Goal: Transaction & Acquisition: Purchase product/service

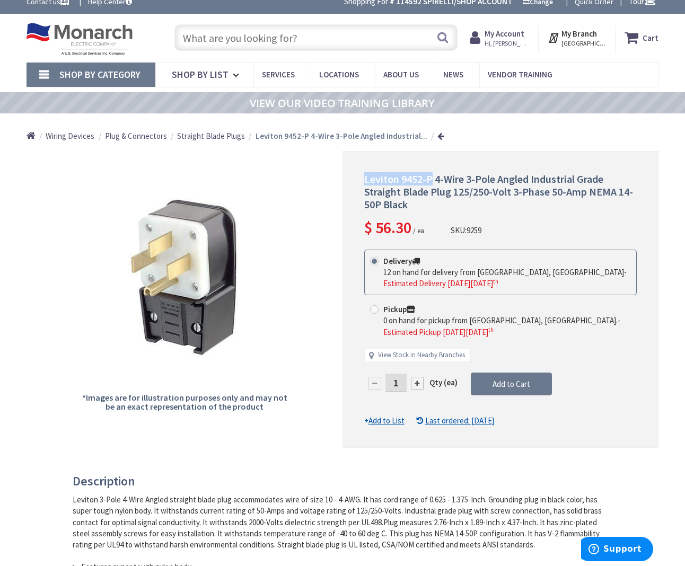
scroll to position [10, 0]
drag, startPoint x: 329, startPoint y: 40, endPoint x: 160, endPoint y: 11, distance: 171.6
click at [114, 15] on div "Skip to Content Toggle Nav Search Cart My Cart Close" at bounding box center [342, 38] width 685 height 48
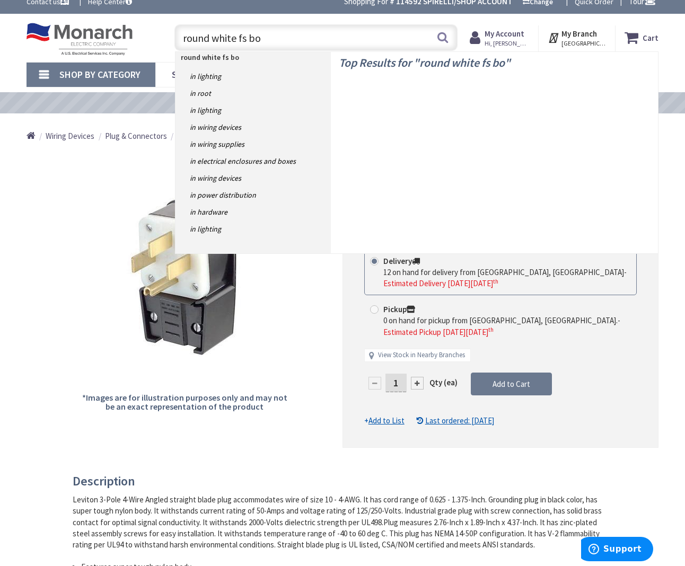
type input "round white fs box"
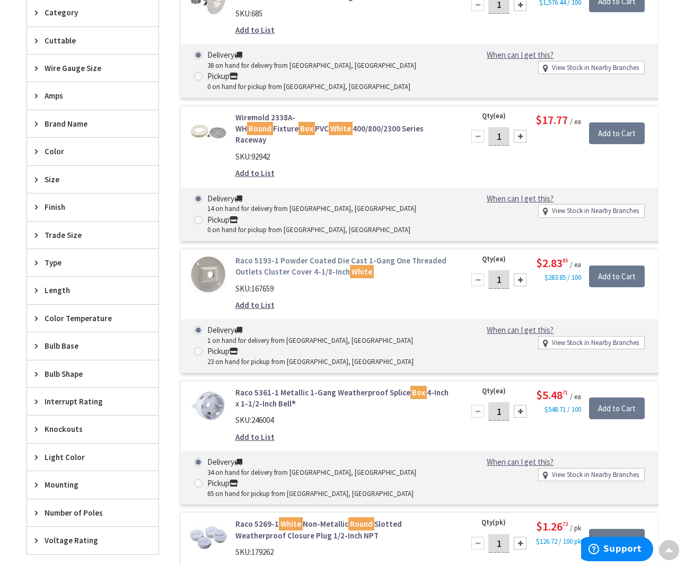
scroll to position [398, 1]
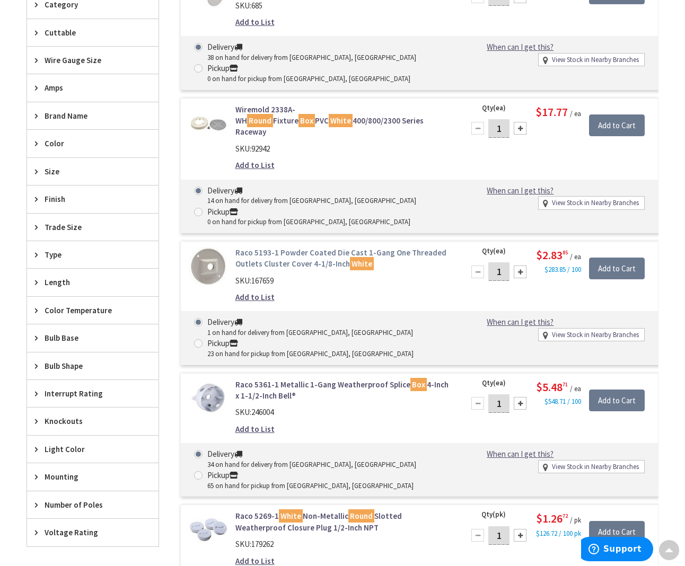
type input "[GEOGRAPHIC_DATA], [GEOGRAPHIC_DATA]"
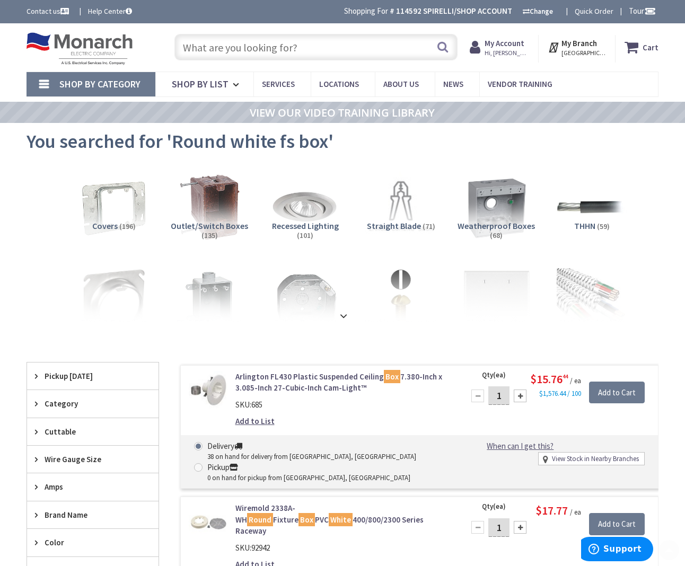
scroll to position [-2, 0]
drag, startPoint x: 287, startPoint y: 49, endPoint x: 384, endPoint y: 30, distance: 99.0
click at [287, 49] on input "text" at bounding box center [315, 47] width 283 height 27
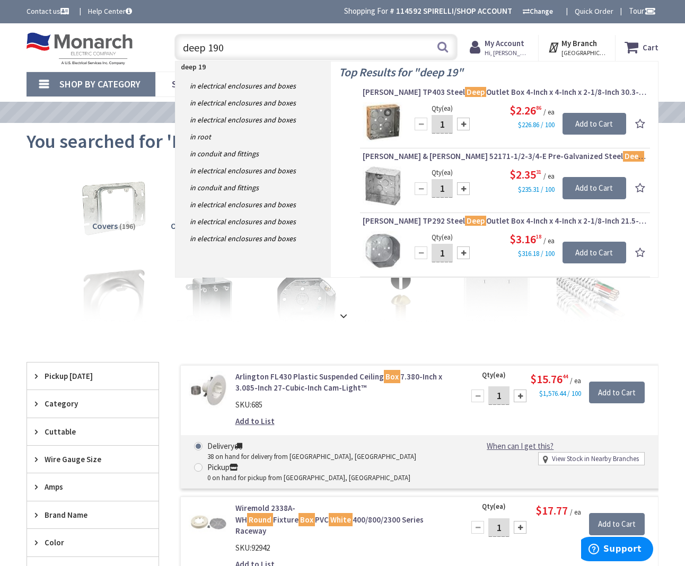
type input "deep 1900"
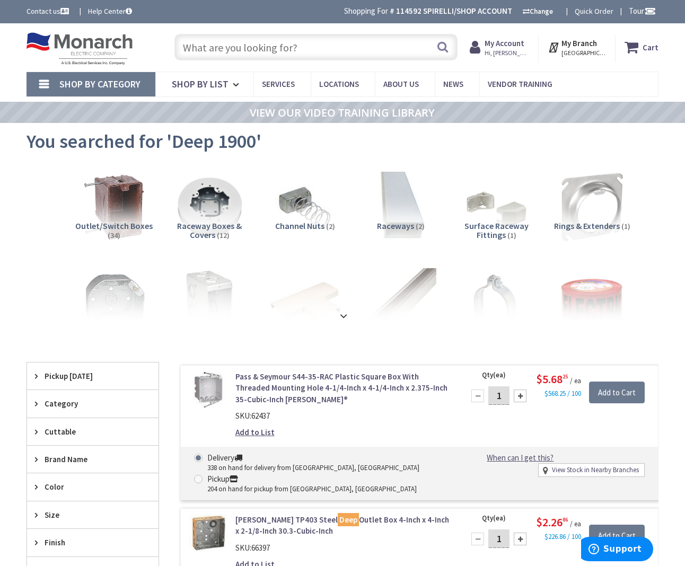
click at [342, 54] on input "text" at bounding box center [315, 47] width 283 height 27
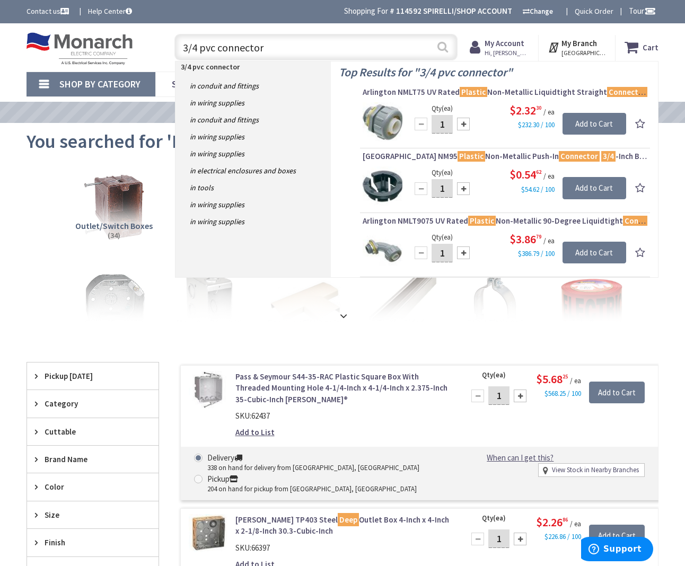
type input "3/4 pvc connector"
click at [441, 46] on button "Search" at bounding box center [443, 47] width 14 height 24
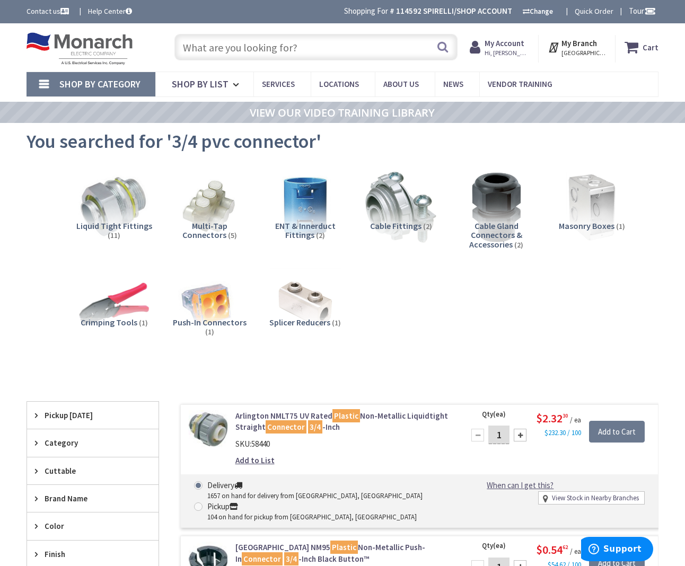
drag, startPoint x: 288, startPoint y: 45, endPoint x: 356, endPoint y: 29, distance: 69.2
click at [289, 45] on input "text" at bounding box center [315, 47] width 283 height 27
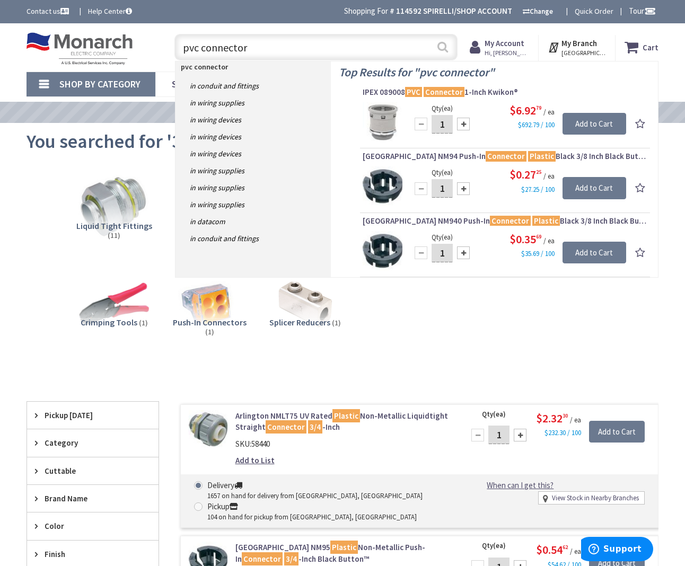
type input "pvc connector"
click at [441, 43] on button "Search" at bounding box center [443, 47] width 14 height 24
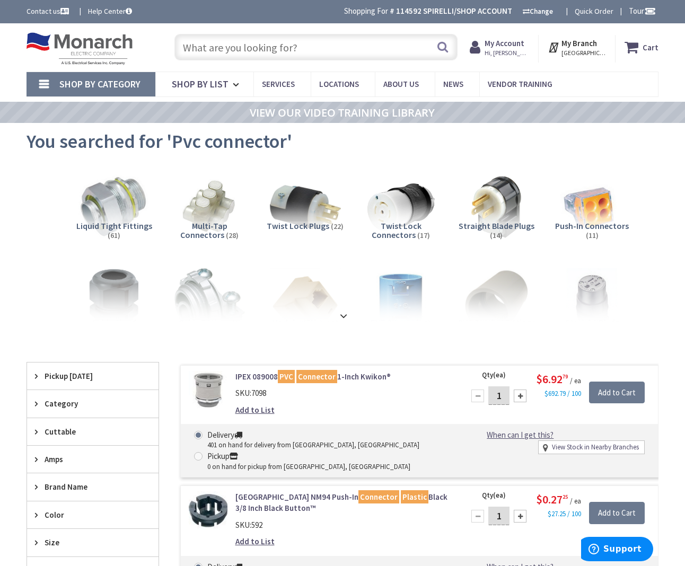
click at [310, 45] on input "text" at bounding box center [315, 47] width 283 height 27
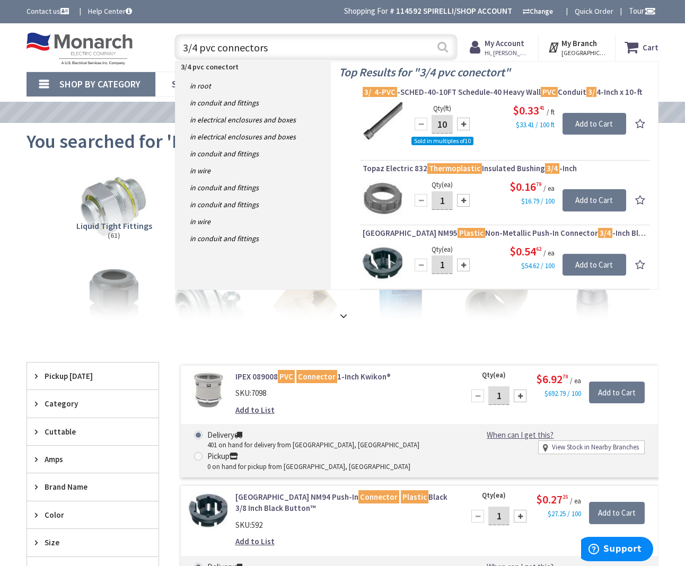
type input "3/4 pvc connectors"
click at [443, 49] on button "Search" at bounding box center [443, 47] width 14 height 24
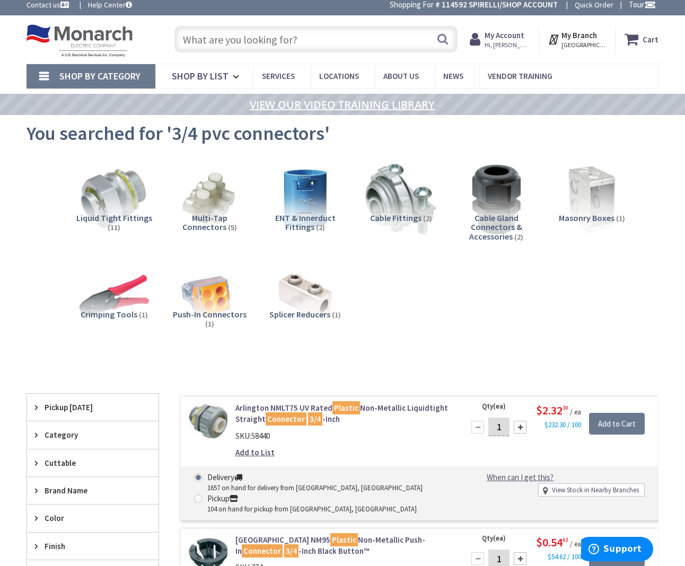
scroll to position [8, 0]
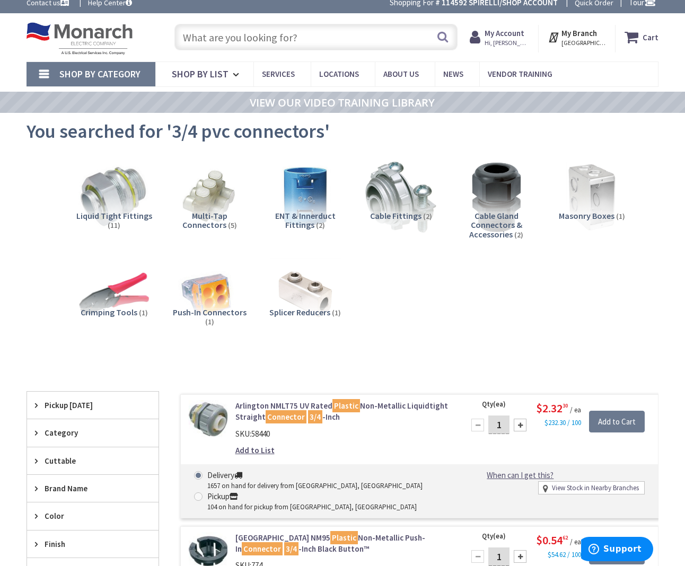
drag, startPoint x: 219, startPoint y: 27, endPoint x: 220, endPoint y: 34, distance: 7.0
click at [220, 27] on input "text" at bounding box center [315, 37] width 283 height 27
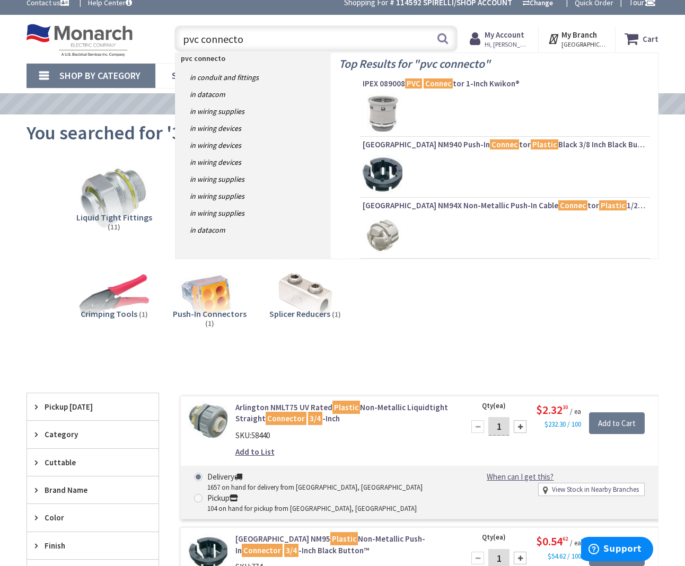
type input "pvc connector"
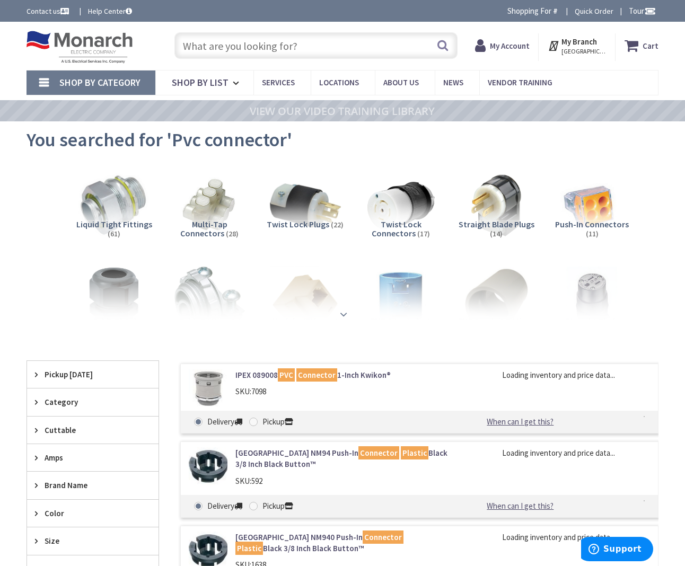
click at [489, 309] on div at bounding box center [342, 291] width 579 height 58
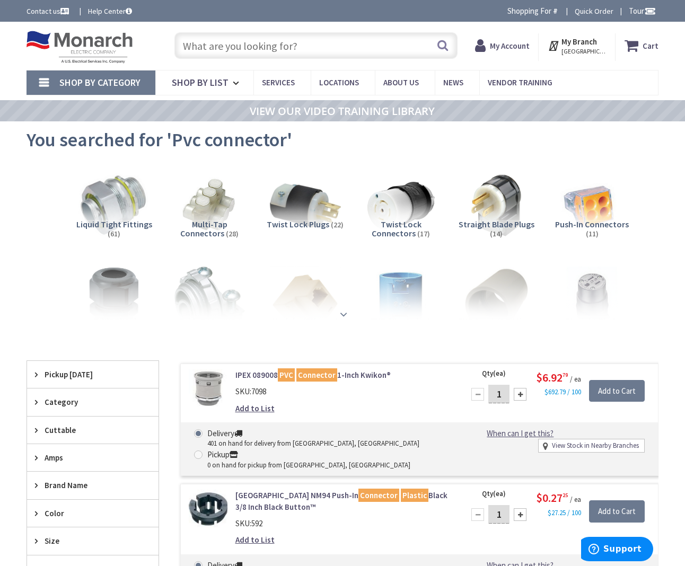
click at [345, 312] on strong at bounding box center [343, 315] width 13 height 12
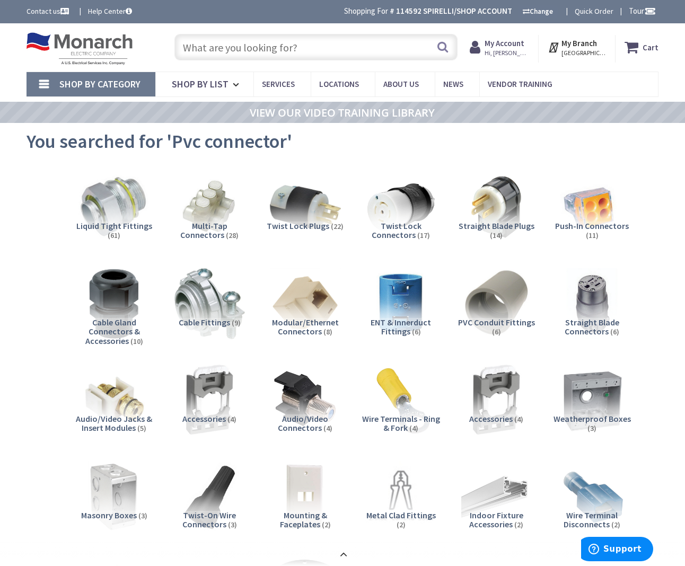
click at [504, 319] on span "PVC Conduit Fittings" at bounding box center [496, 322] width 77 height 11
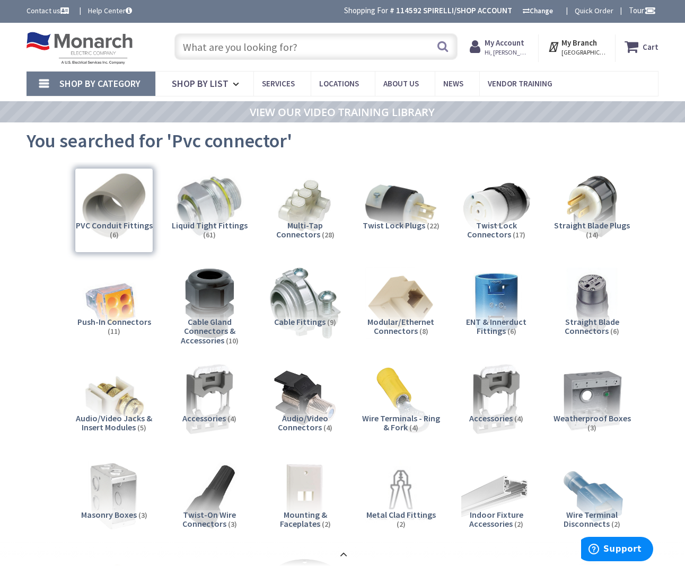
scroll to position [1, 0]
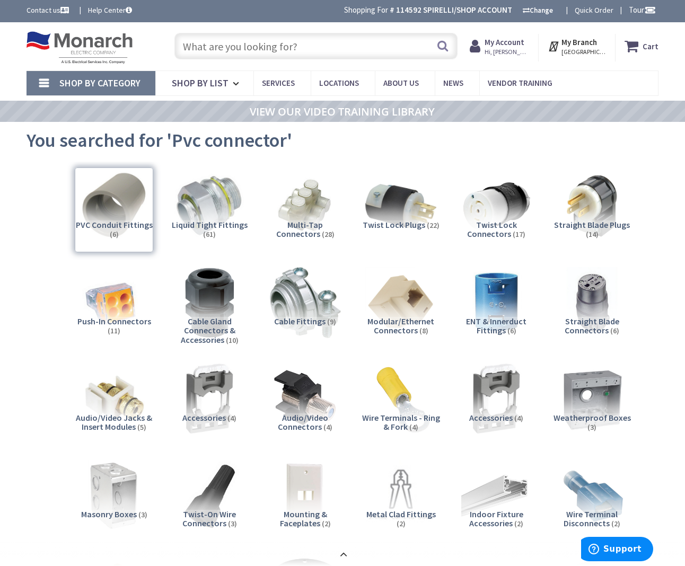
drag, startPoint x: 271, startPoint y: 42, endPoint x: 328, endPoint y: 32, distance: 58.1
click at [271, 42] on input "text" at bounding box center [315, 46] width 283 height 27
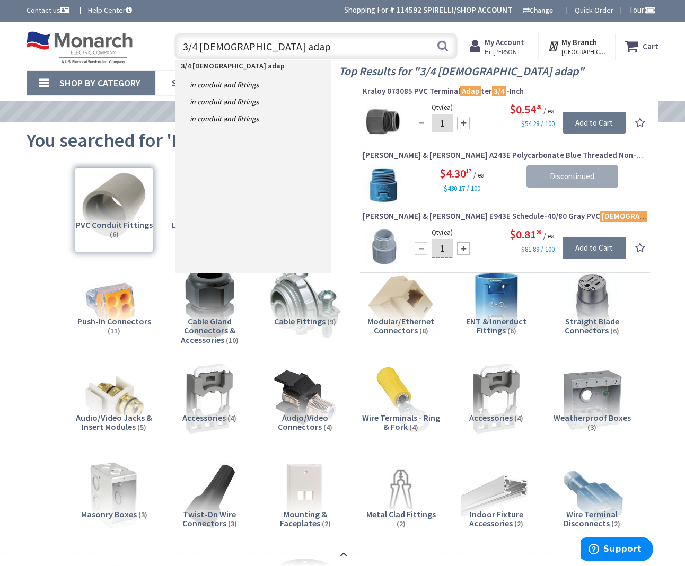
drag, startPoint x: 299, startPoint y: 43, endPoint x: 197, endPoint y: 45, distance: 101.3
click at [197, 45] on input "3/4 male adap" at bounding box center [315, 46] width 283 height 27
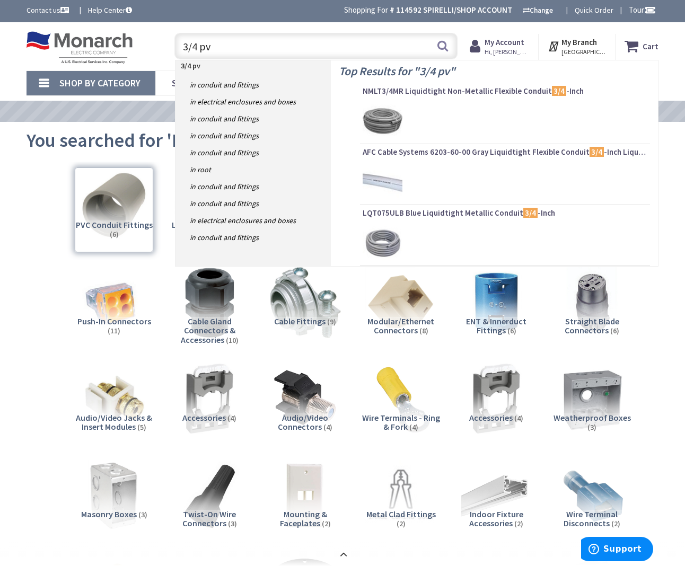
type input "3/4 pvc"
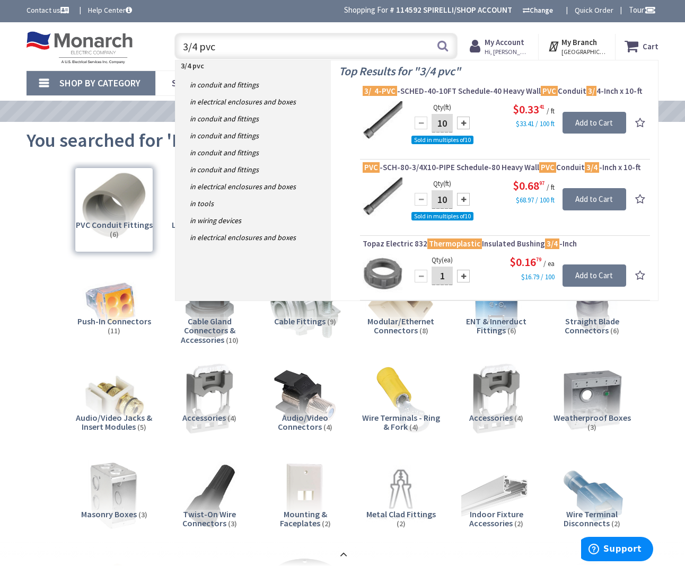
drag, startPoint x: 280, startPoint y: 47, endPoint x: 124, endPoint y: 45, distance: 156.4
click at [124, 45] on div "Toggle Nav 3/4 pvc 3/4 pvc Search Cart My Cart Close" at bounding box center [343, 47] width 648 height 36
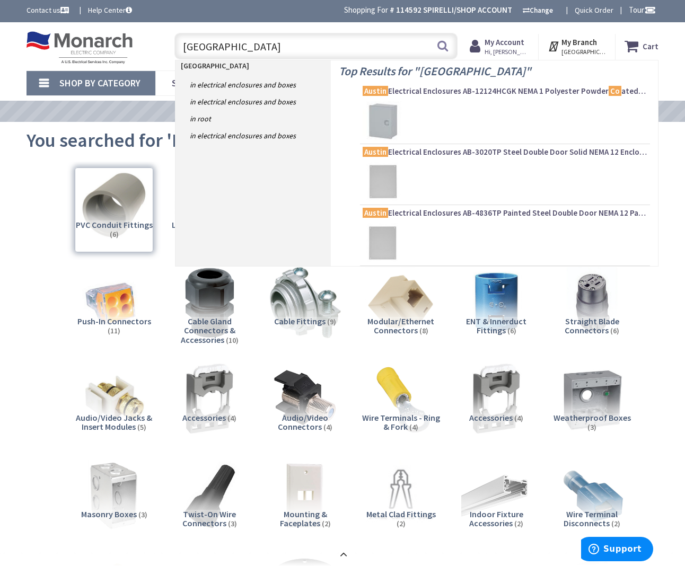
type input "Austin cover"
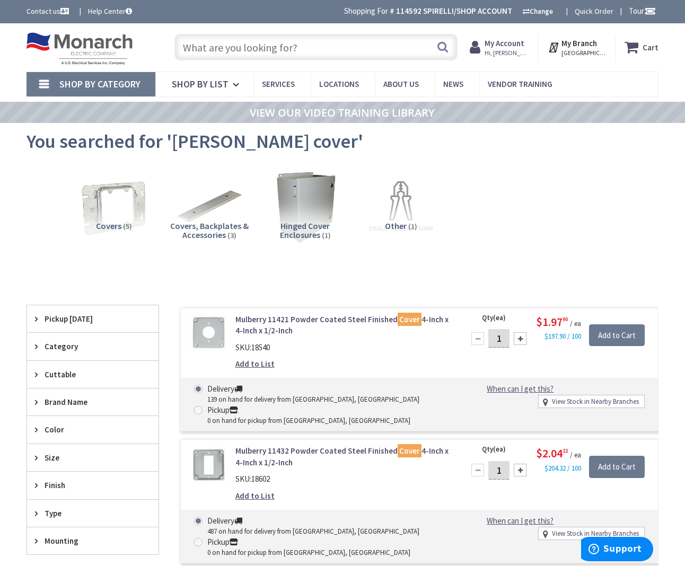
scroll to position [-1, 0]
drag, startPoint x: 287, startPoint y: 45, endPoint x: 524, endPoint y: 65, distance: 238.4
click at [288, 45] on input "text" at bounding box center [315, 47] width 283 height 27
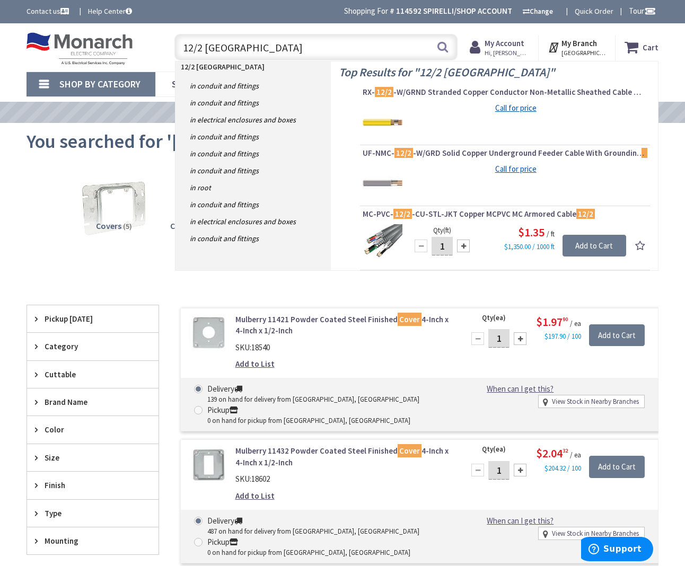
type input "12/2 romex"
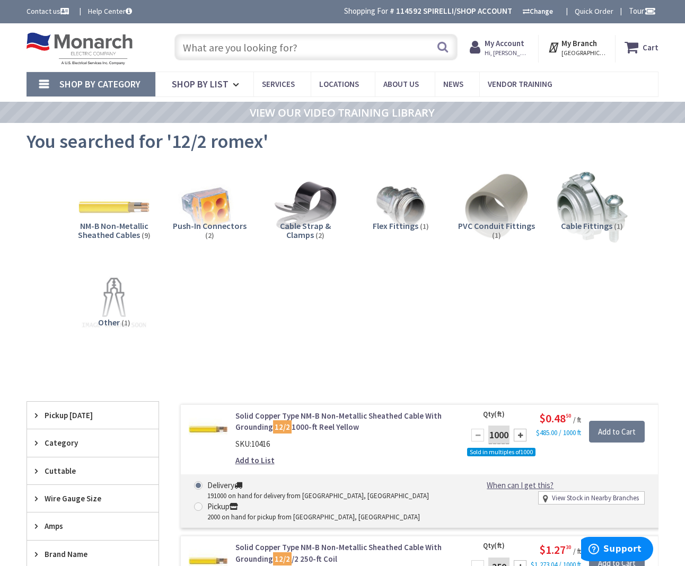
drag, startPoint x: 320, startPoint y: 39, endPoint x: 321, endPoint y: 52, distance: 13.3
click at [320, 39] on input "text" at bounding box center [315, 47] width 283 height 27
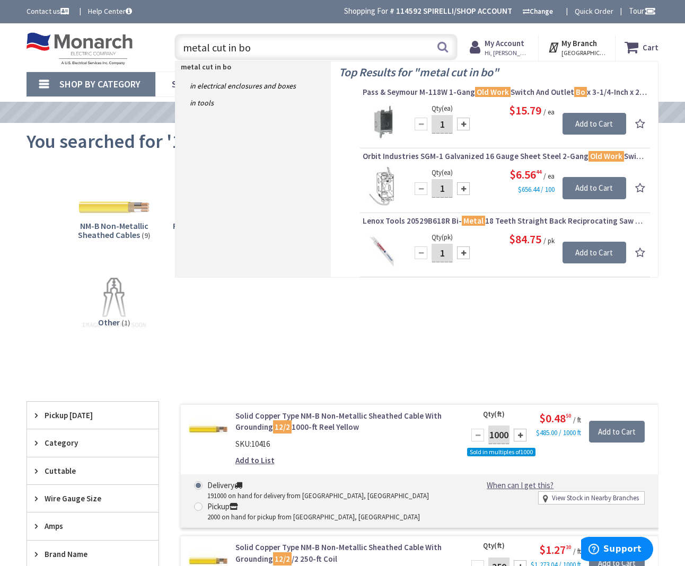
scroll to position [2, 0]
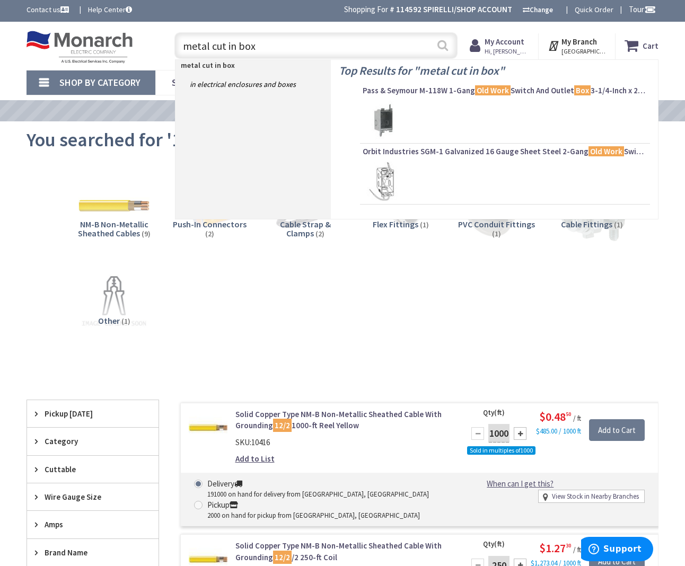
type input "metal cut in box"
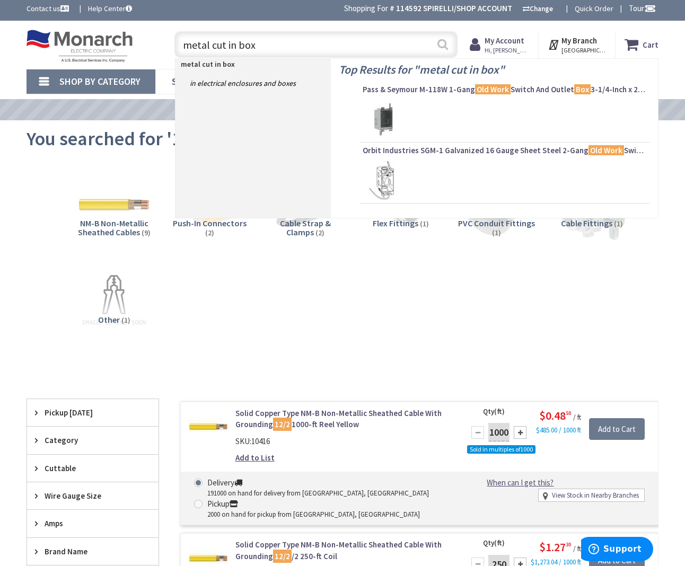
click at [444, 52] on button "Search" at bounding box center [443, 44] width 14 height 24
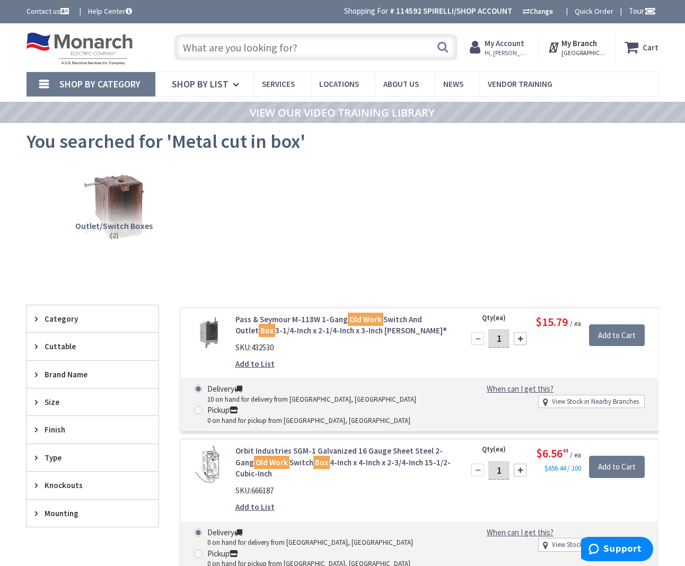
click at [293, 44] on input "text" at bounding box center [315, 47] width 283 height 27
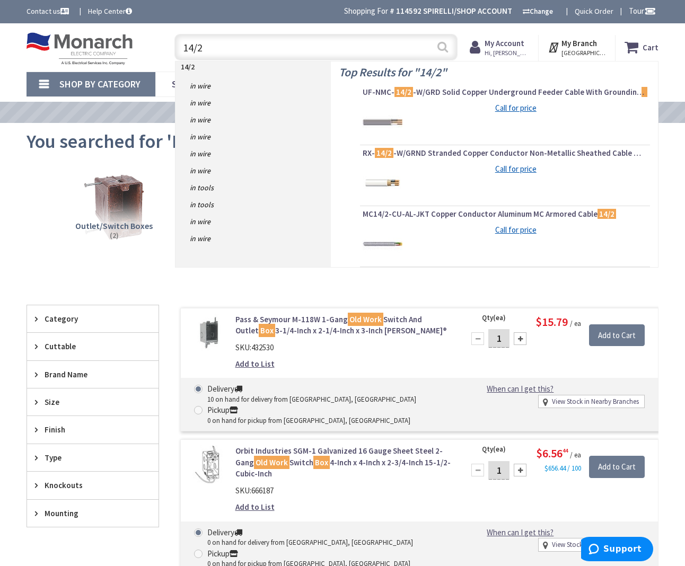
type input "14/2"
click at [444, 54] on button "Search" at bounding box center [443, 47] width 14 height 24
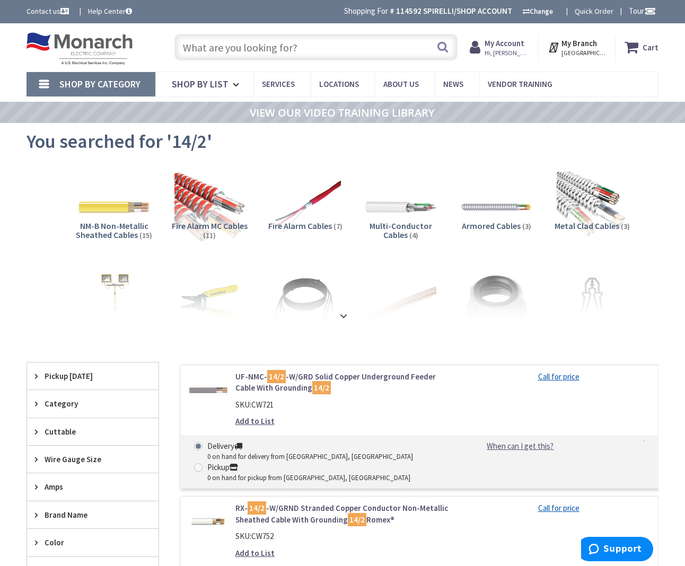
scroll to position [-1, 0]
click at [297, 53] on input "text" at bounding box center [315, 47] width 283 height 27
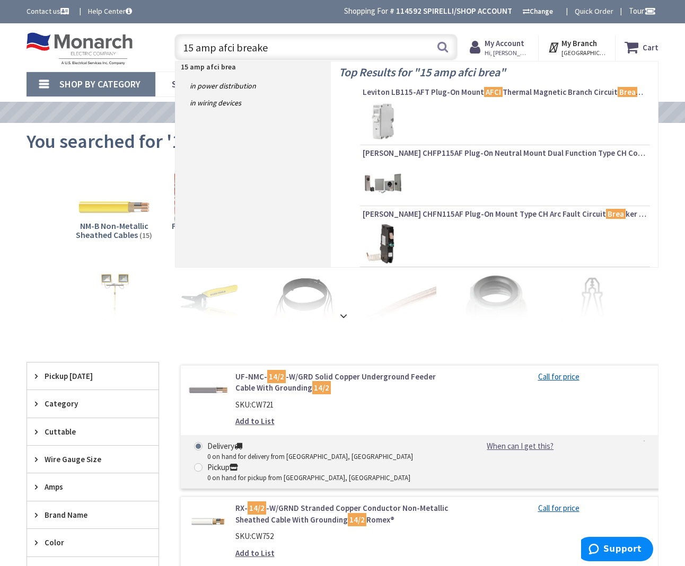
type input "15 amp afci breaker"
